Goal: Task Accomplishment & Management: Manage account settings

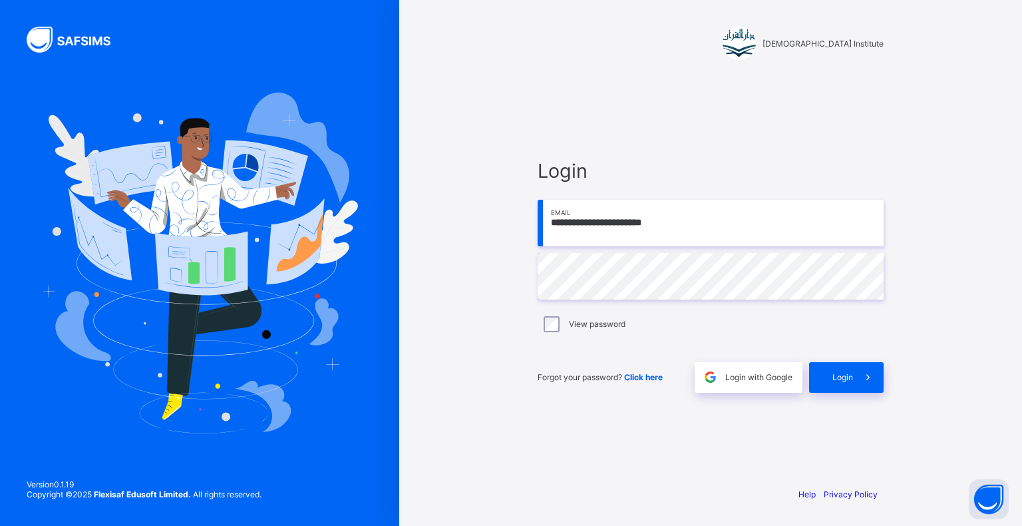
click at [818, 223] on input "**********" at bounding box center [711, 223] width 346 height 47
type input "**********"
click at [878, 392] on span at bounding box center [868, 377] width 31 height 31
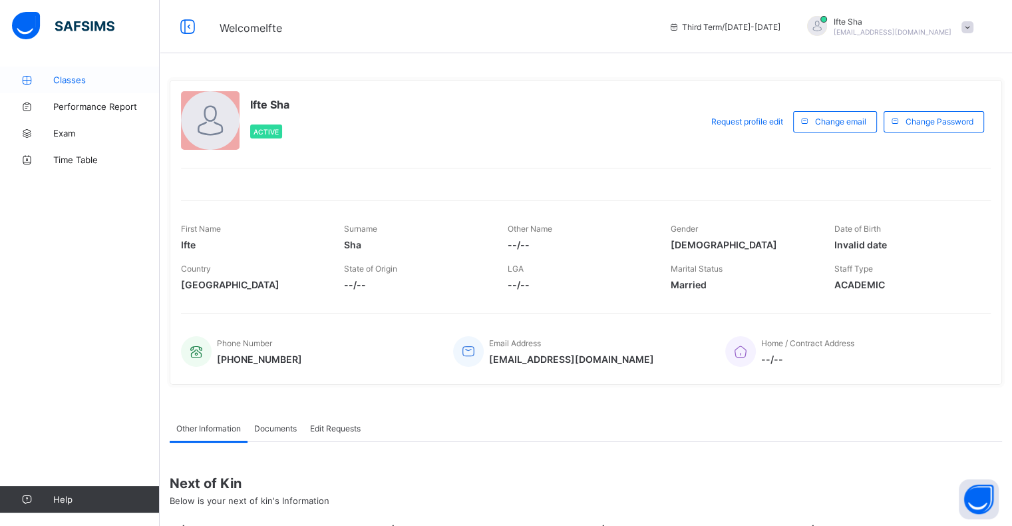
click at [56, 81] on span "Classes" at bounding box center [106, 80] width 106 height 11
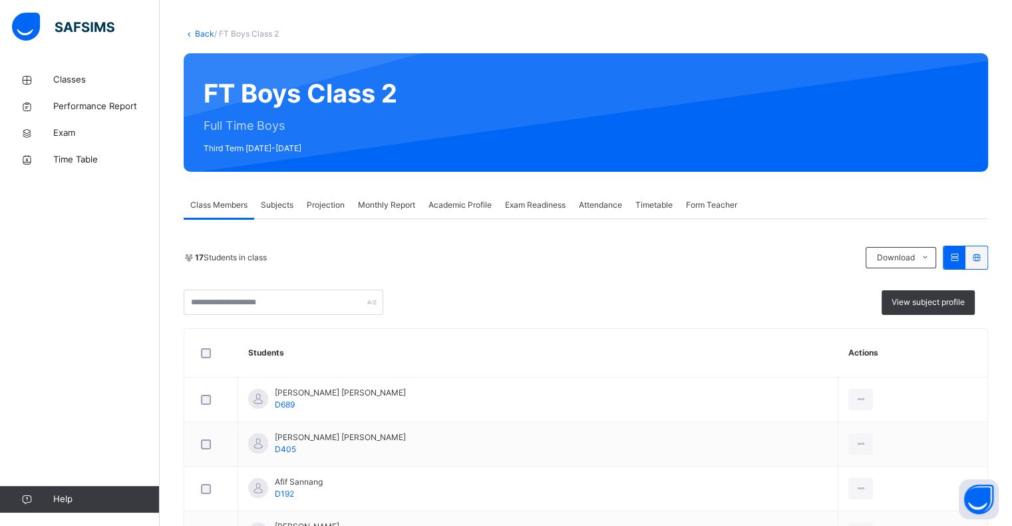
scroll to position [59, 0]
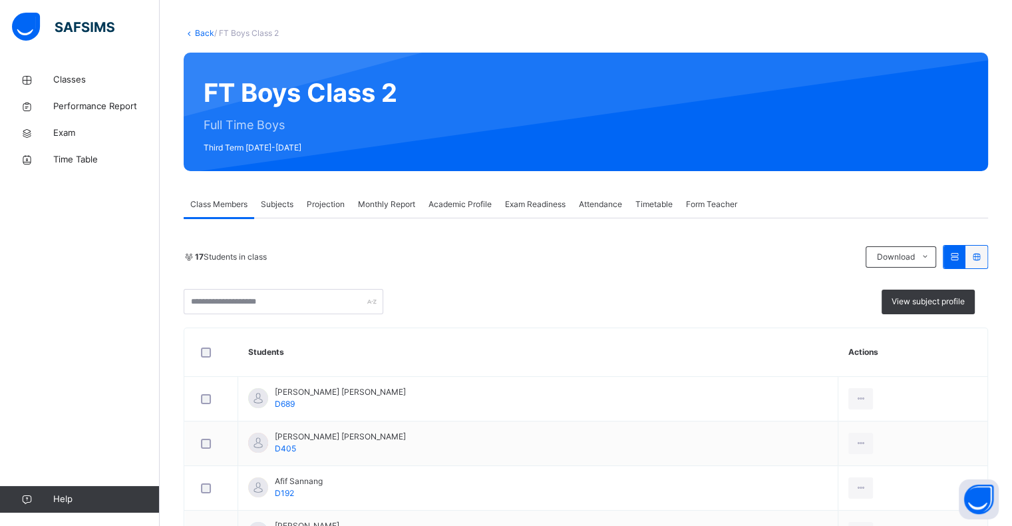
click at [562, 214] on div "Exam Readiness" at bounding box center [535, 204] width 74 height 27
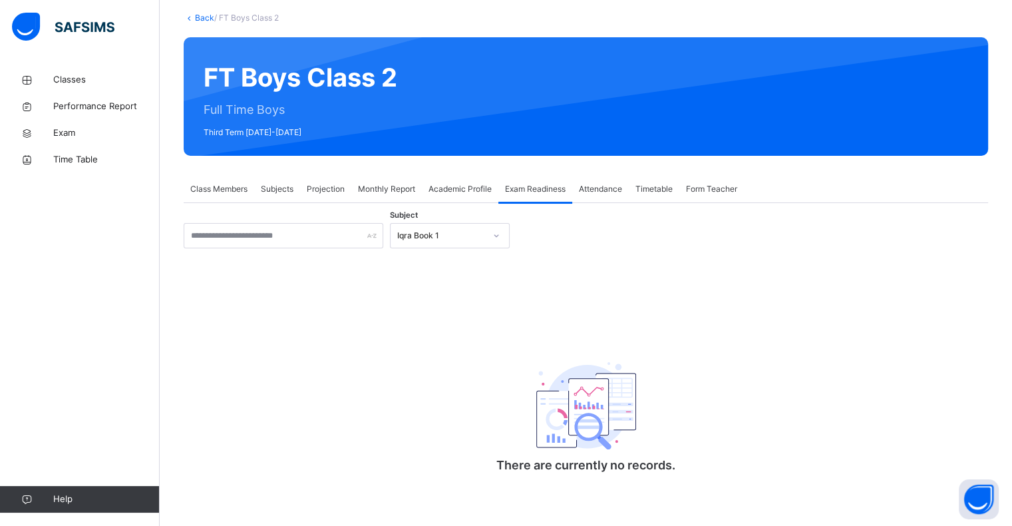
scroll to position [76, 0]
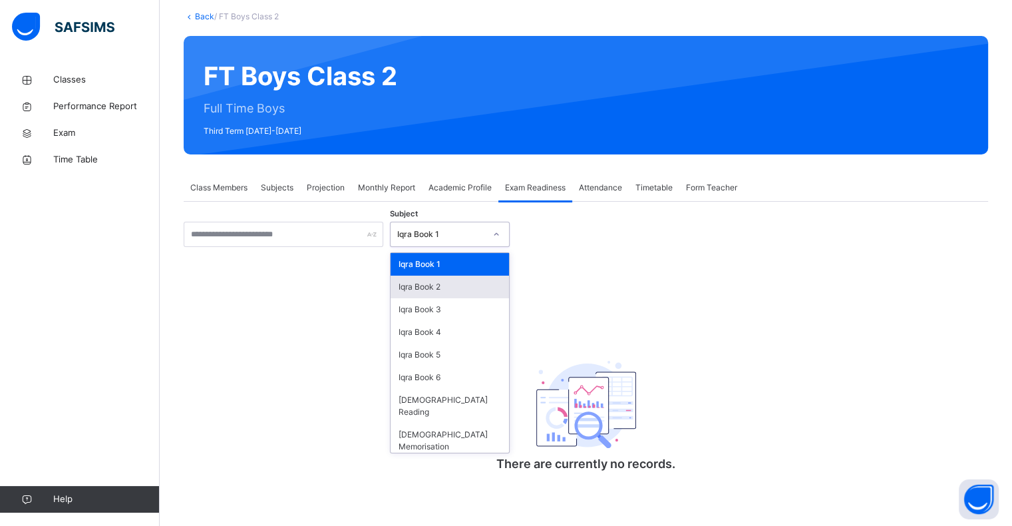
click at [400, 283] on div "Iqra Book 2" at bounding box center [450, 286] width 118 height 23
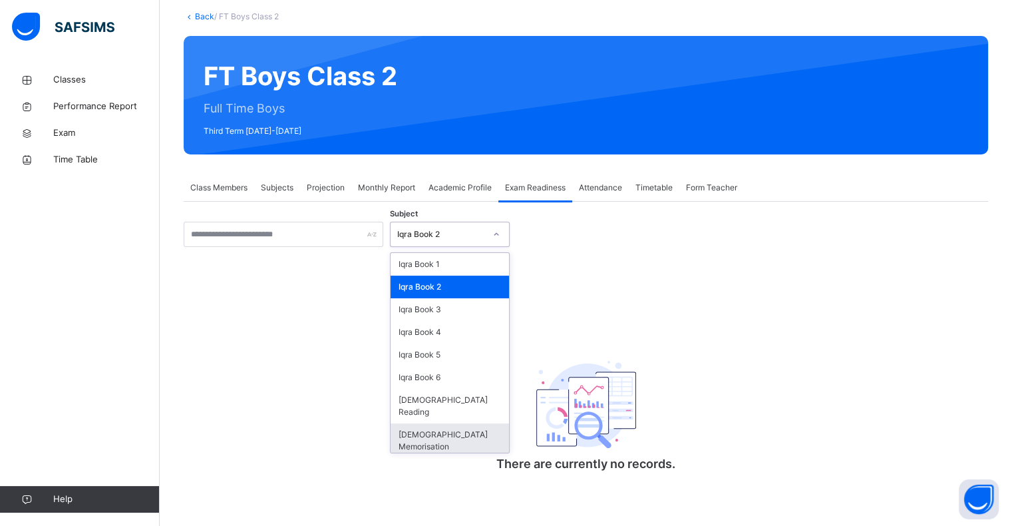
click at [418, 423] on div "[DEMOGRAPHIC_DATA] Memorisation" at bounding box center [450, 440] width 118 height 35
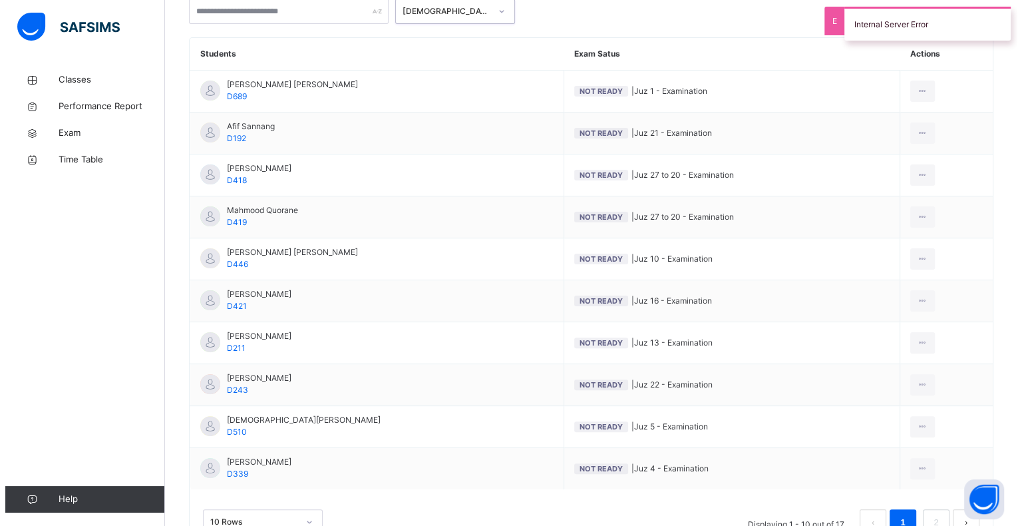
scroll to position [307, 0]
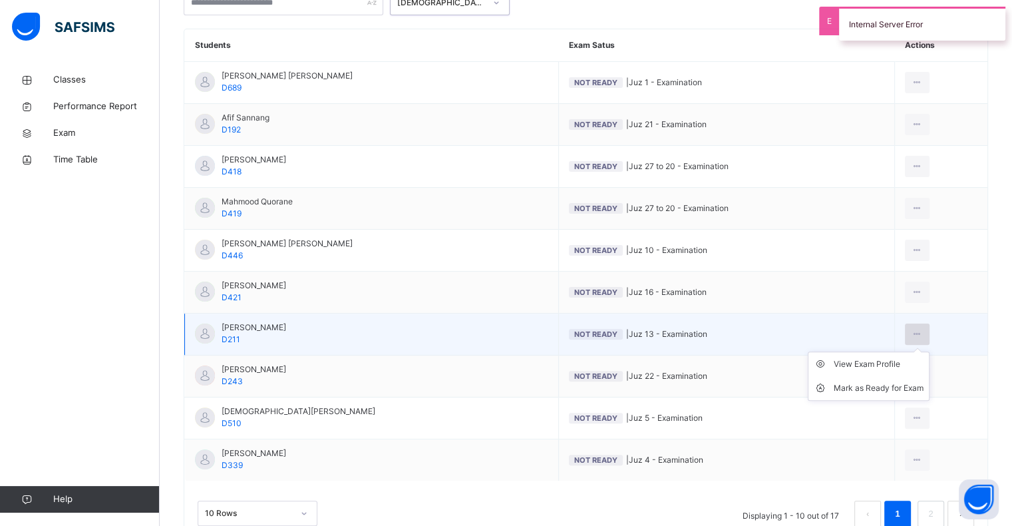
click at [918, 337] on icon at bounding box center [916, 334] width 11 height 12
click at [898, 391] on div "Mark as Ready for Exam" at bounding box center [879, 387] width 90 height 13
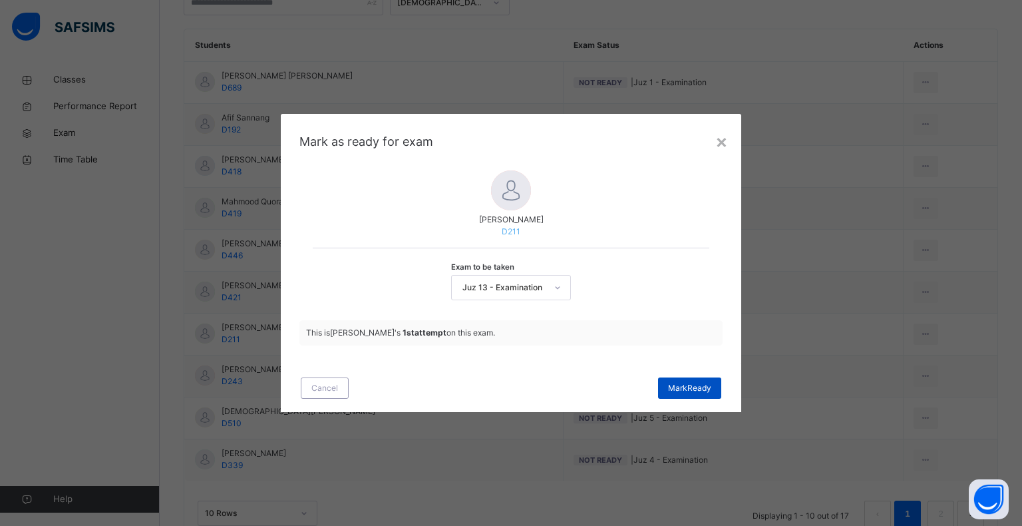
click at [695, 393] on span "[PERSON_NAME]" at bounding box center [689, 388] width 43 height 12
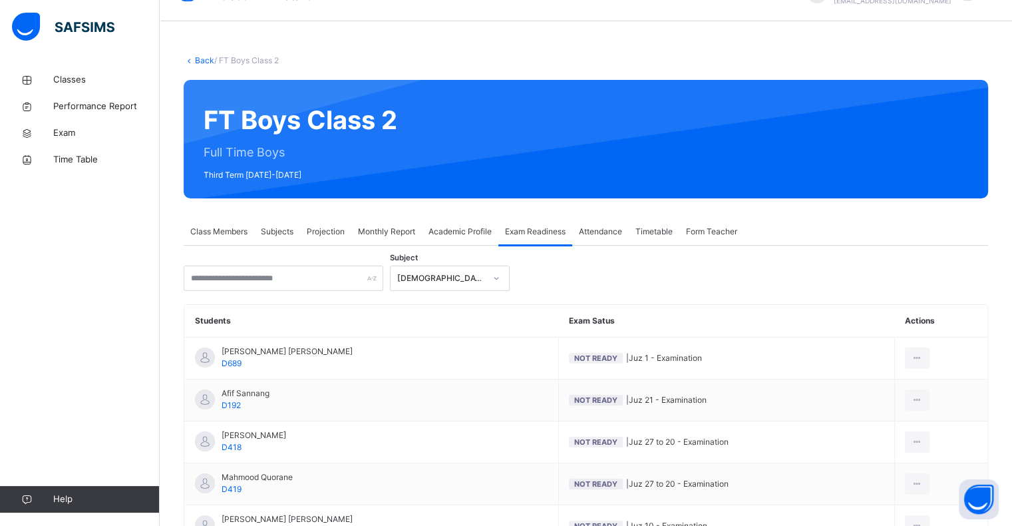
scroll to position [33, 0]
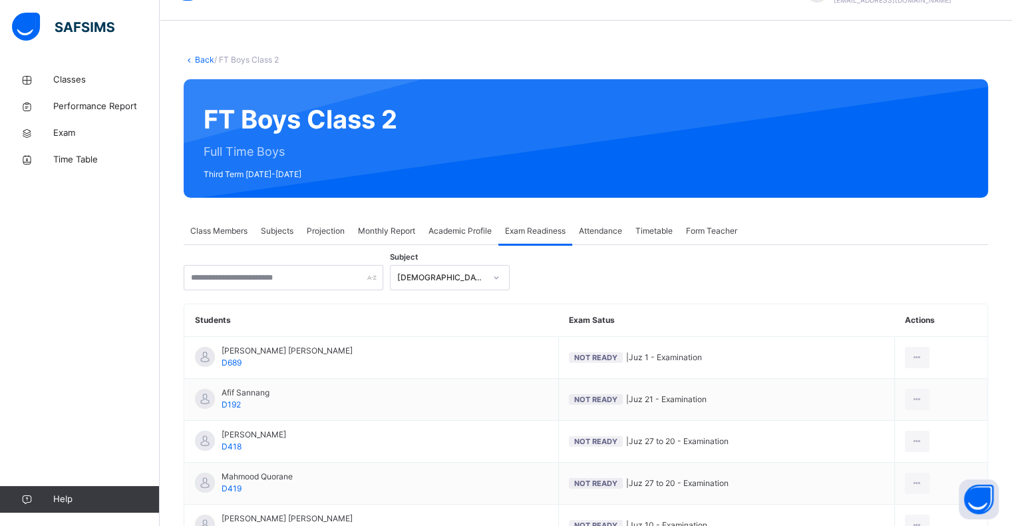
click at [237, 240] on div "Class Members" at bounding box center [219, 231] width 71 height 27
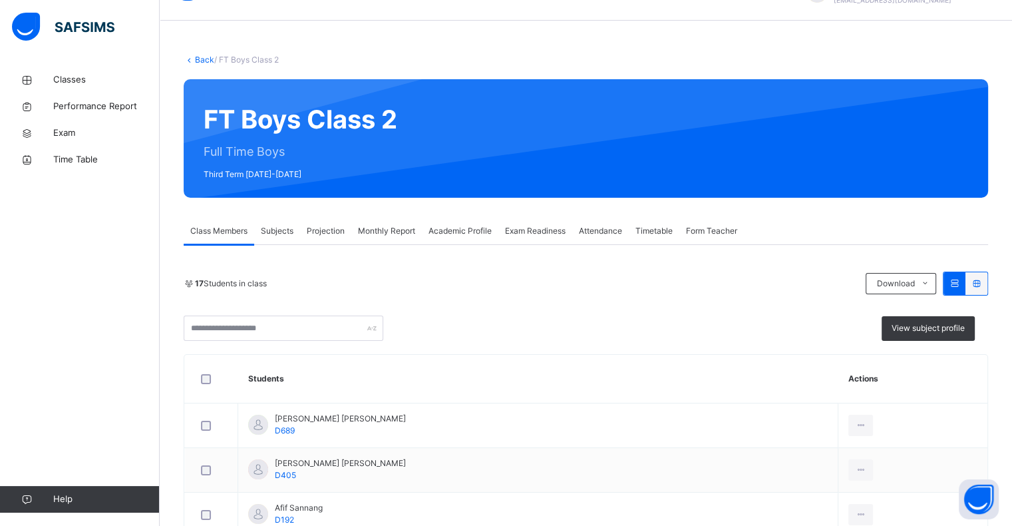
scroll to position [0, 0]
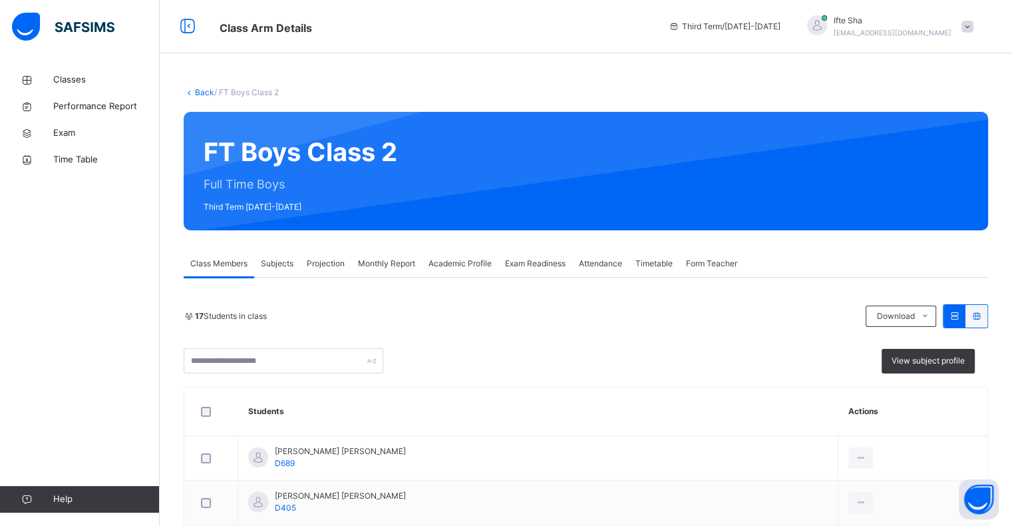
click at [973, 37] on div "Ifte Sha [EMAIL_ADDRESS][DOMAIN_NAME]" at bounding box center [887, 27] width 186 height 24
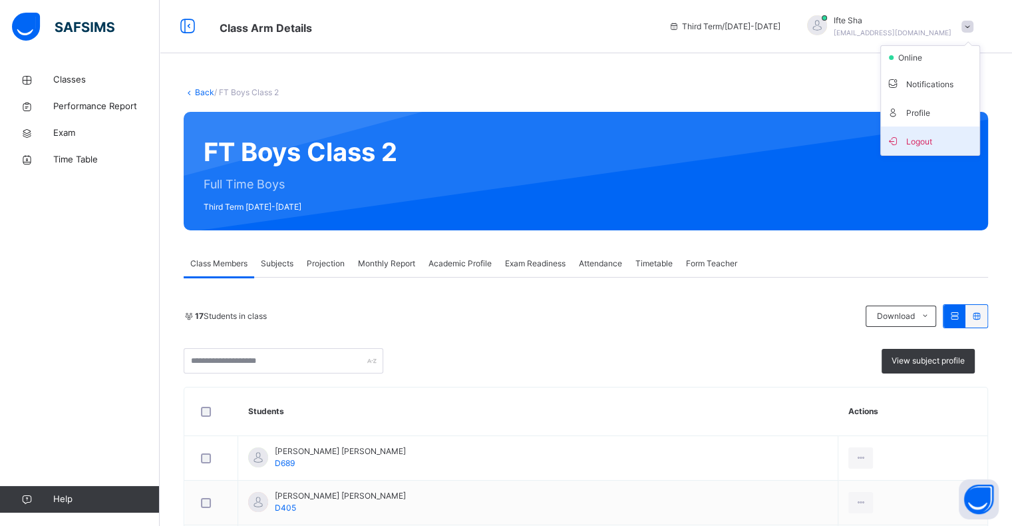
click at [953, 144] on span "Logout" at bounding box center [930, 141] width 88 height 18
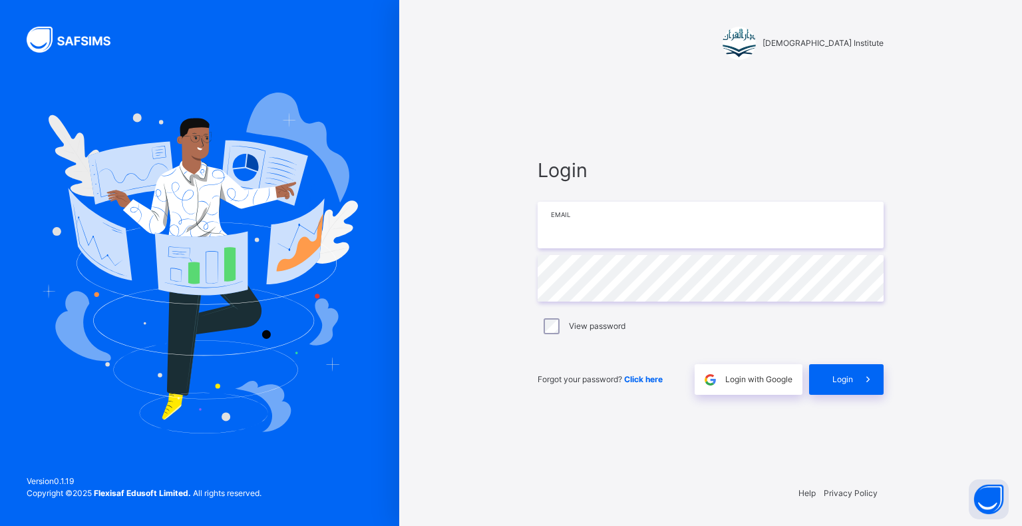
click at [636, 238] on input "email" at bounding box center [711, 225] width 346 height 47
type input "**********"
